Goal: Find specific page/section: Find specific page/section

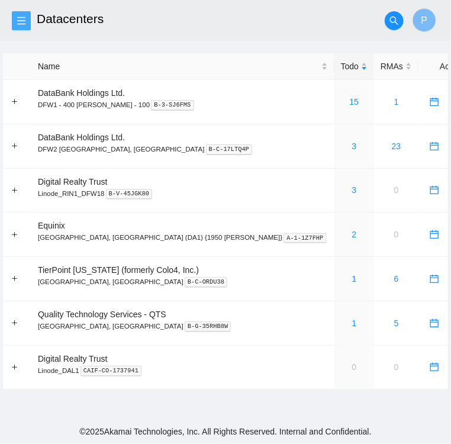
click at [28, 17] on span "menu" at bounding box center [21, 20] width 18 height 9
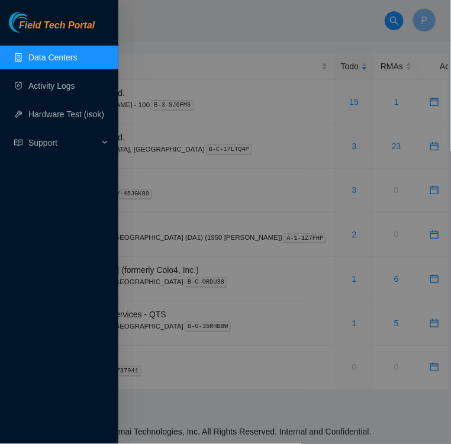
click at [144, 32] on div at bounding box center [225, 222] width 451 height 444
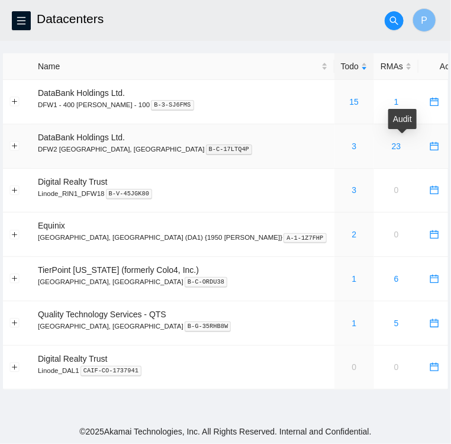
click at [448, 147] on icon "audit" at bounding box center [452, 145] width 9 height 9
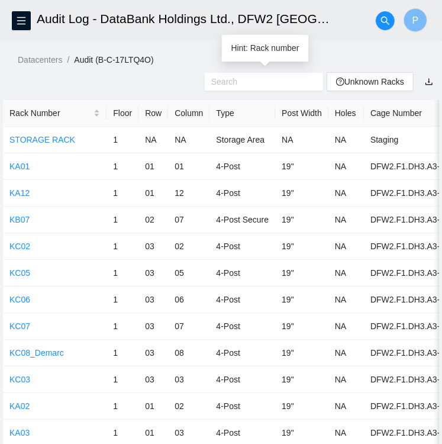
click at [231, 81] on input "text" at bounding box center [259, 81] width 96 height 13
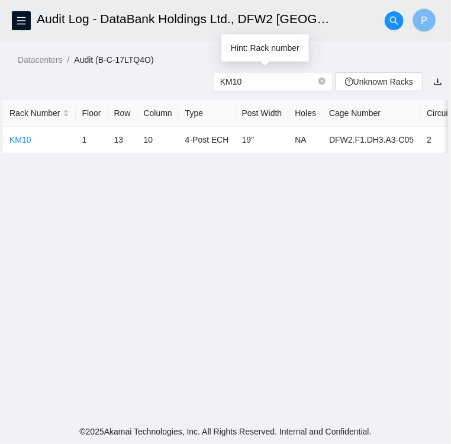
type input "KM10"
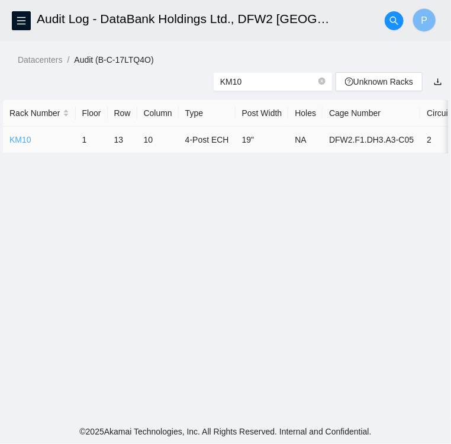
click at [14, 141] on link "KM10" at bounding box center [20, 139] width 22 height 9
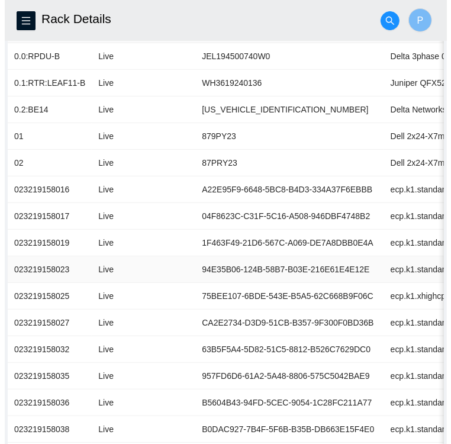
scroll to position [238, 0]
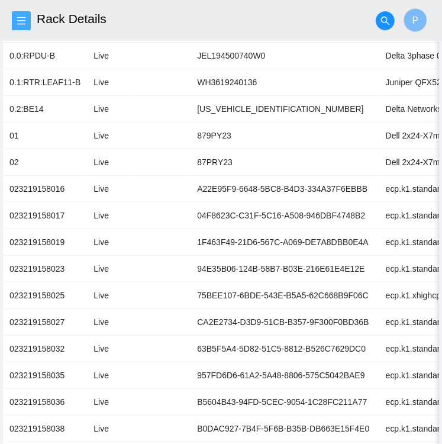
click at [26, 19] on span "menu" at bounding box center [21, 20] width 18 height 9
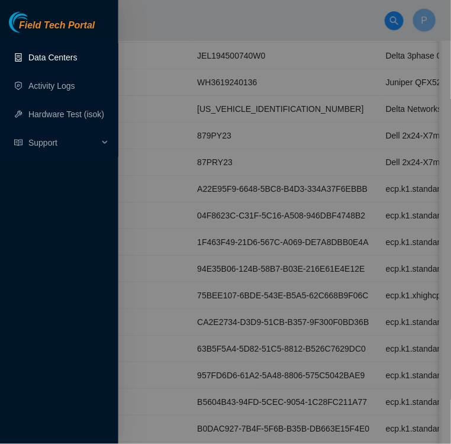
click at [49, 57] on link "Data Centers" at bounding box center [52, 57] width 49 height 9
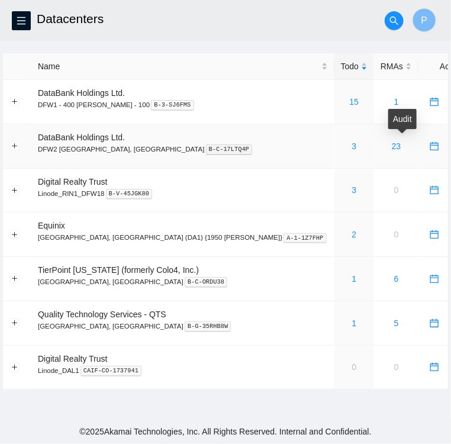
click at [448, 147] on icon "audit" at bounding box center [452, 145] width 9 height 9
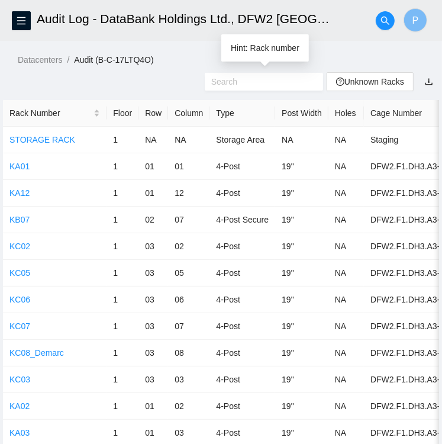
click at [244, 83] on input "text" at bounding box center [259, 81] width 96 height 13
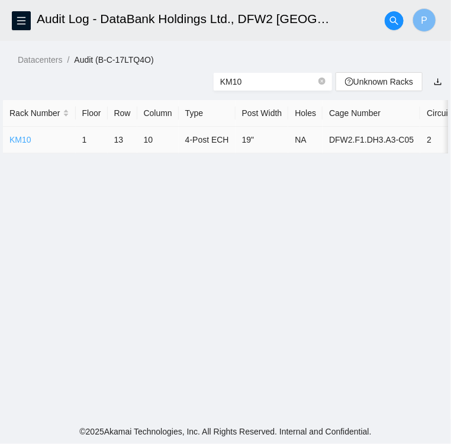
type input "KM10"
click at [23, 137] on link "KM10" at bounding box center [20, 139] width 22 height 9
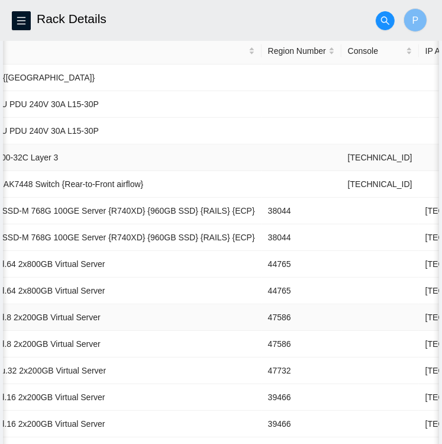
scroll to position [0, 440]
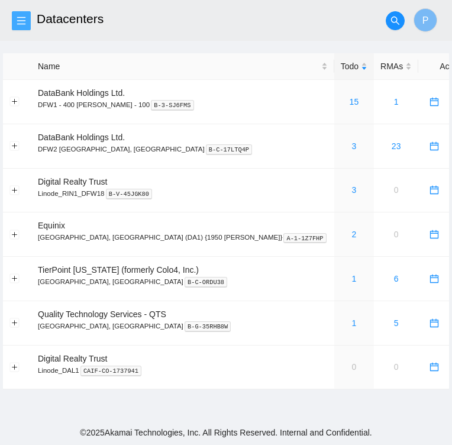
click at [21, 27] on button "button" at bounding box center [21, 20] width 19 height 19
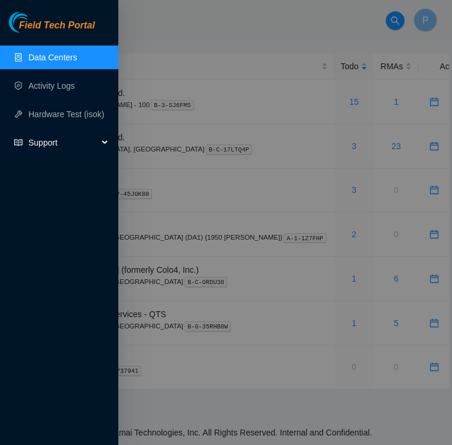
click at [28, 143] on div "Support" at bounding box center [59, 143] width 118 height 24
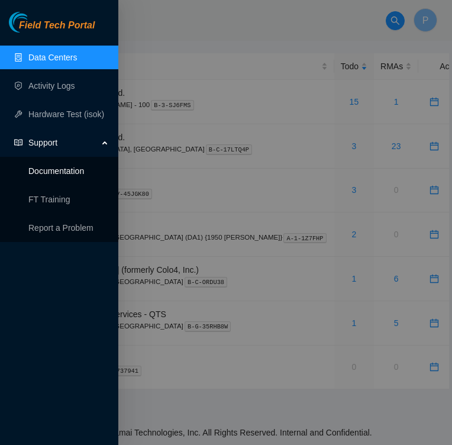
click at [52, 175] on link "Documentation" at bounding box center [56, 170] width 56 height 9
